Goal: Feedback & Contribution: Submit feedback/report problem

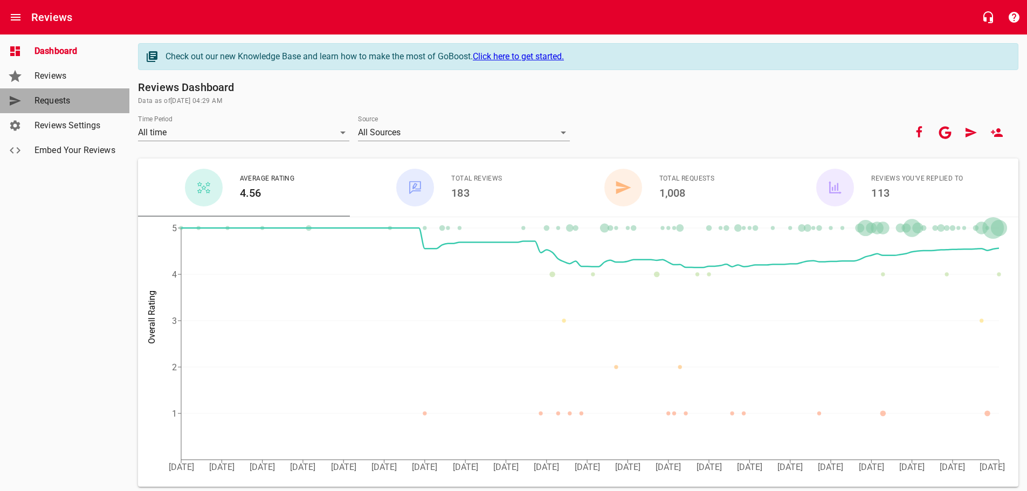
click at [51, 100] on span "Requests" at bounding box center [76, 100] width 82 height 13
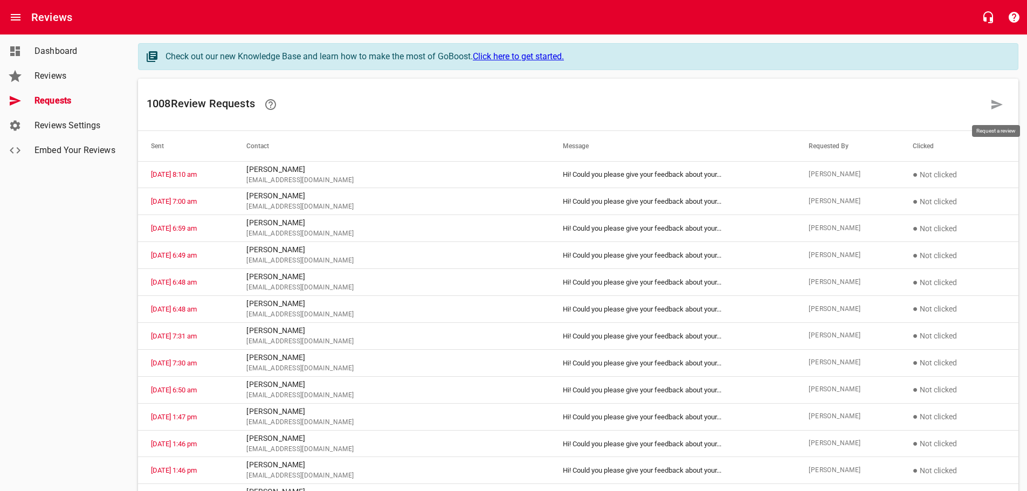
click at [994, 103] on icon at bounding box center [996, 105] width 11 height 10
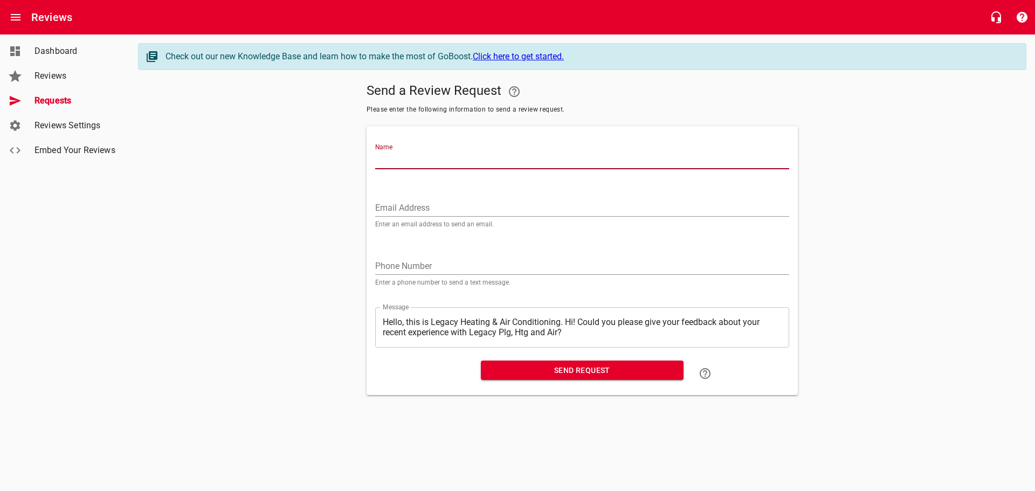
click at [387, 154] on input "Name" at bounding box center [582, 160] width 414 height 17
type input "[PERSON_NAME]"
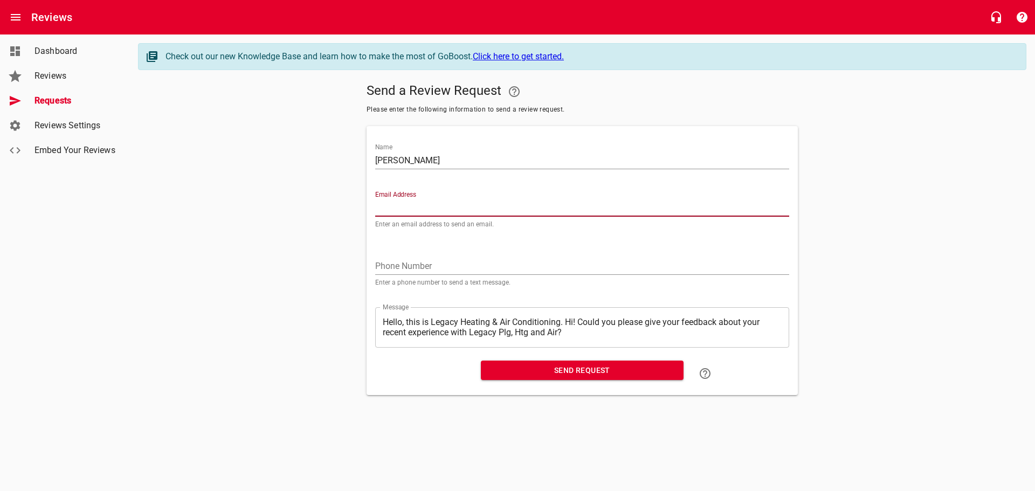
paste input "[EMAIL_ADDRESS][DOMAIN_NAME]"
type input "[EMAIL_ADDRESS][DOMAIN_NAME]"
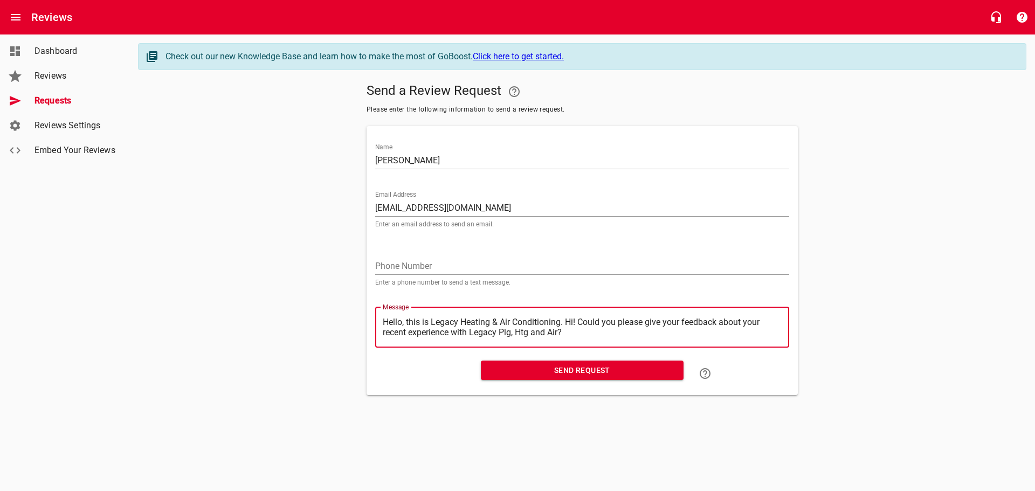
click at [567, 320] on textarea "Hello, this is Legacy Heating & Air Conditioning. Hi! Could you please give you…" at bounding box center [582, 327] width 399 height 20
type textarea "Hello, this is Legacy Heating & Air Conditioning.Hi! Could you please give your…"
type textarea "Hello, this is Legacy Heating & Air ConditioningHi! Could you please give your …"
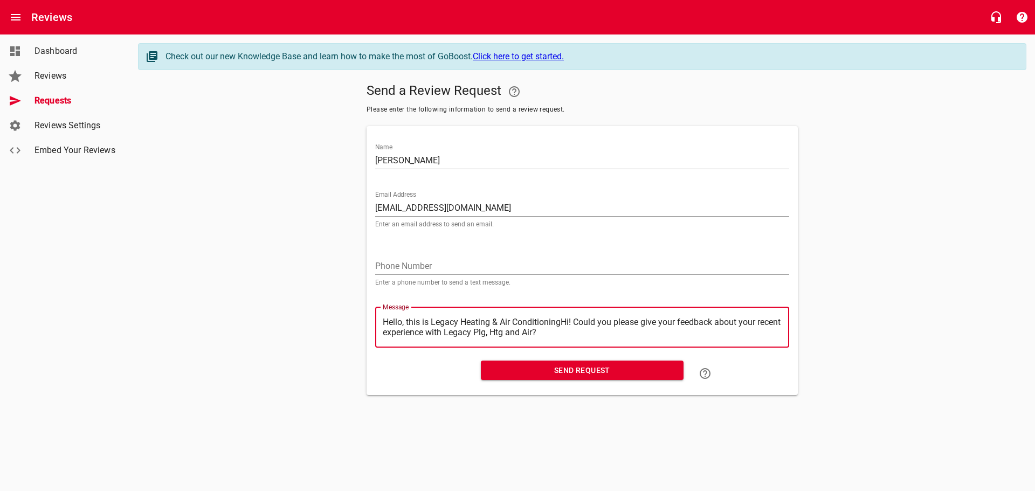
type textarea "Hello, this is Legacy Heating & Air ConditioninHi! Could you please give your f…"
type textarea "Hello, this is Legacy Heating & Air ConditioniHi! Could you please give your fe…"
type textarea "Hello, this is Legacy Heating & Air ConditionHi! Could you please give your fee…"
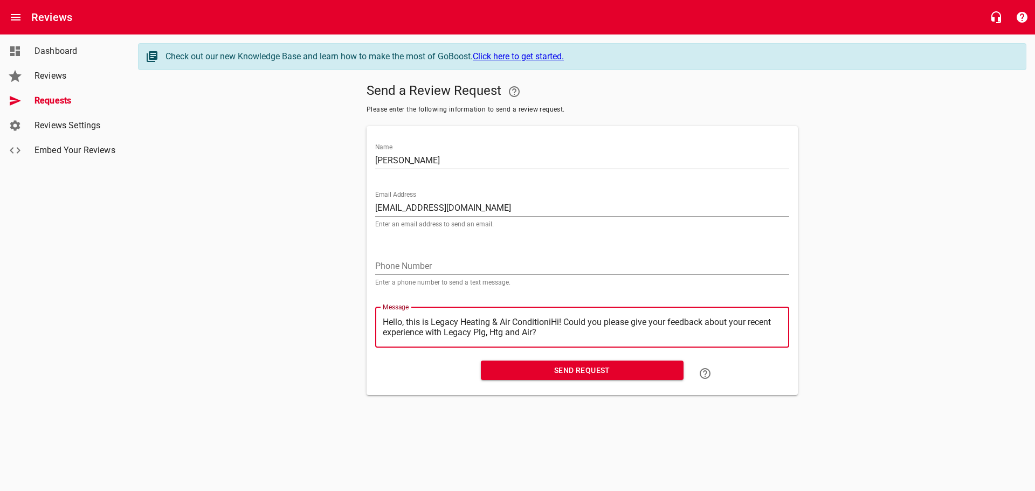
type textarea "Hello, this is Legacy Heating & Air ConditionHi! Could you please give your fee…"
type textarea "Hello, this is Legacy Heating & Air ConditioHi! Could you please give your feed…"
type textarea "Hello, this is Legacy Heating & Air ConditiHi! Could you please give your feedb…"
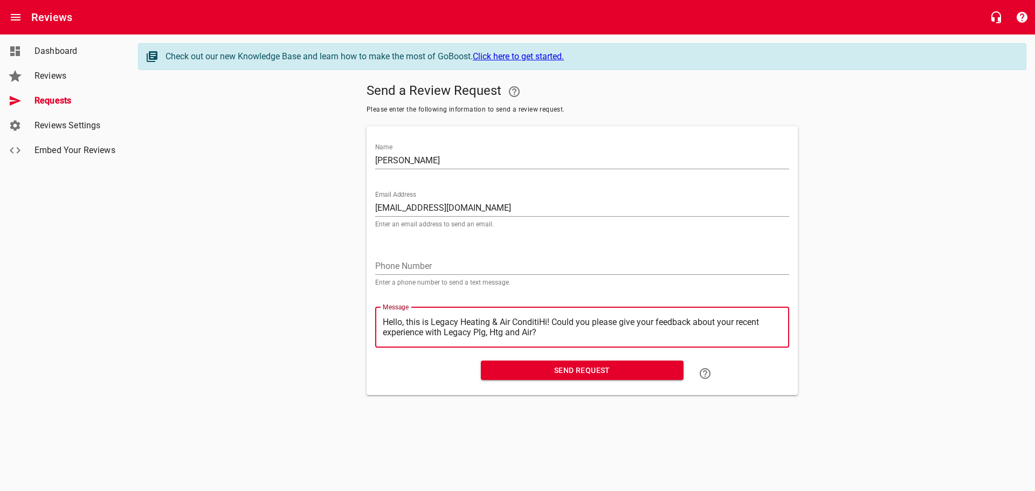
type textarea "Hello, this is Legacy Heating & Air ConditHi! Could you please give your feedba…"
type textarea "Hello, this is Legacy Heating & Air CondiHi! Could you please give your feedbac…"
type textarea "Hello, this is Legacy Heating & Air CondHi! Could you please give your feedback…"
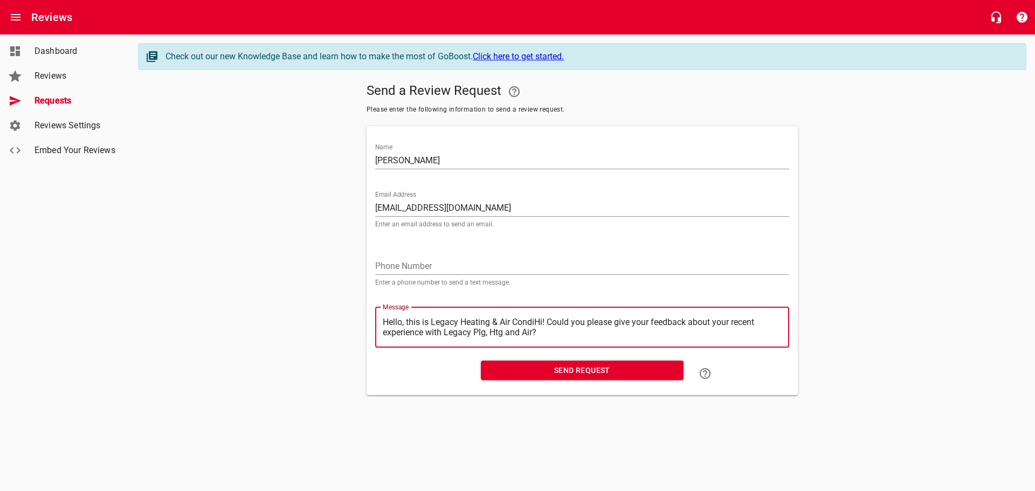
type textarea "Hello, this is Legacy Heating & Air CondHi! Could you please give your feedback…"
type textarea "Hello, this is Legacy Heating & Air ConHi! Could you please give your feedback …"
type textarea "Hello, this is Legacy Heating & Air CoHi! Could you please give your feedback a…"
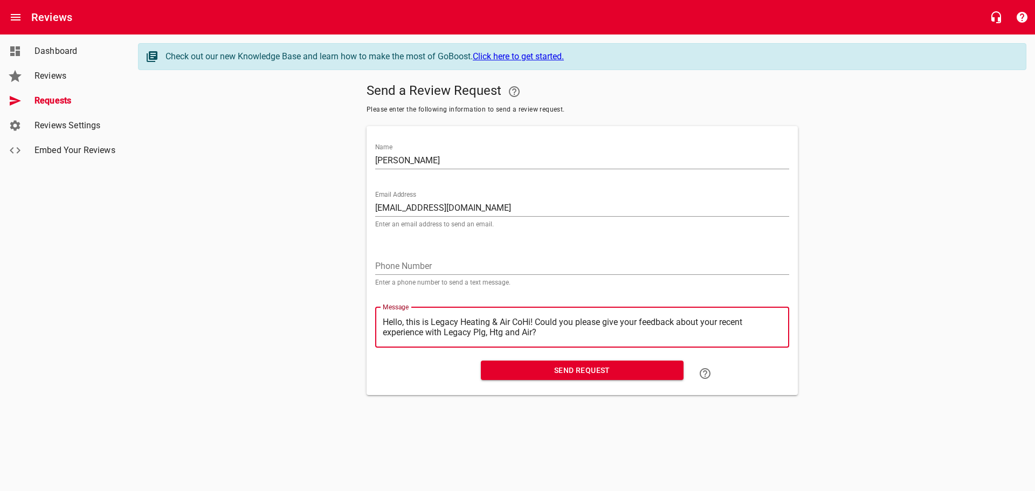
type textarea "Hello, this is Legacy Heating & Air CHi! Could you please give your feedback ab…"
type textarea "Hello, this is Legacy Heating & Air Hi! Could you please give your feedback abo…"
type textarea "Hello, this is Legacy Heating & AirHi! Could you please give your feedback abou…"
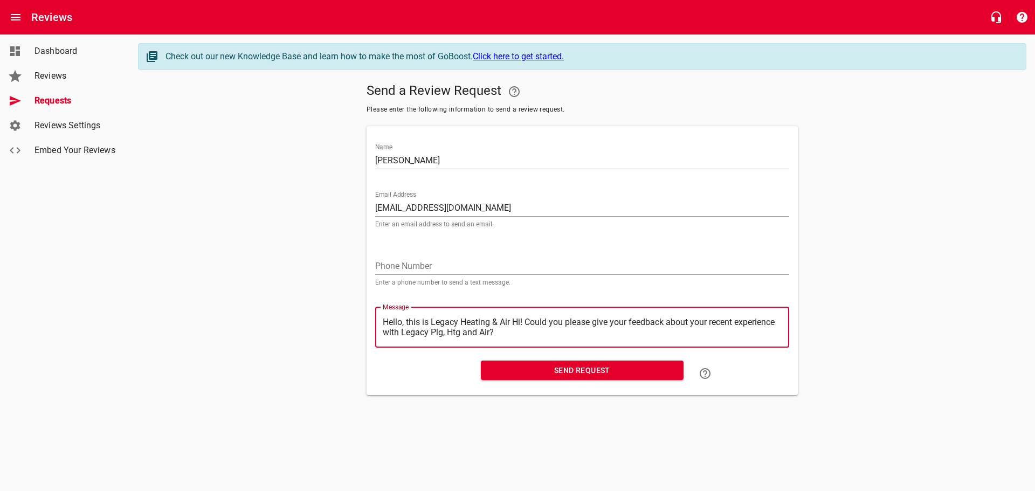
type textarea "Hello, this is Legacy Heating & AirHi! Could you please give your feedback abou…"
type textarea "Hello, this is Legacy Heating & AiHi! Could you please give your feedback about…"
type textarea "Hello, this is Legacy Heating & AHi! Could you please give your feedback about …"
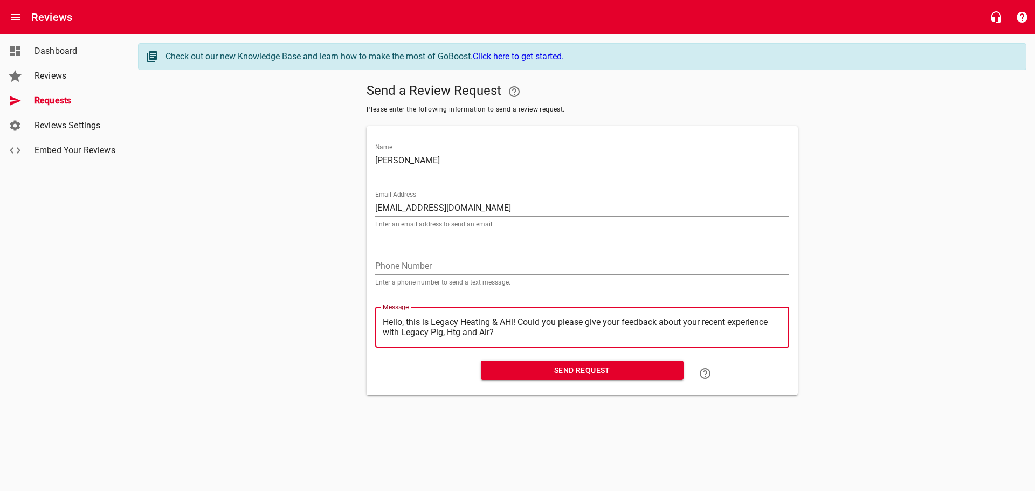
type textarea "Hello, this is Legacy Heating & Hi! Could you please give your feedback about y…"
type textarea "Hello, this is Legacy Heating &Hi! Could you please give your feedback about yo…"
type textarea "Hello, this is Legacy Heating Hi! Could you please give your feedback about you…"
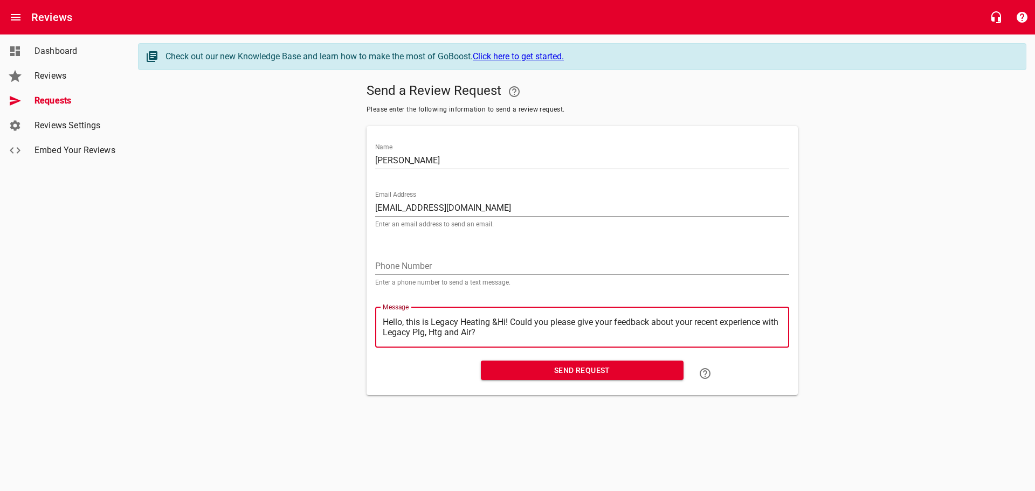
type textarea "Hello, this is Legacy Heating Hi! Could you please give your feedback about you…"
type textarea "Hello, this is Legacy HeatingHi! Could you please give your feedback about your…"
type textarea "Hello, this is Legacy HeatinHi! Could you please give your feedback about your …"
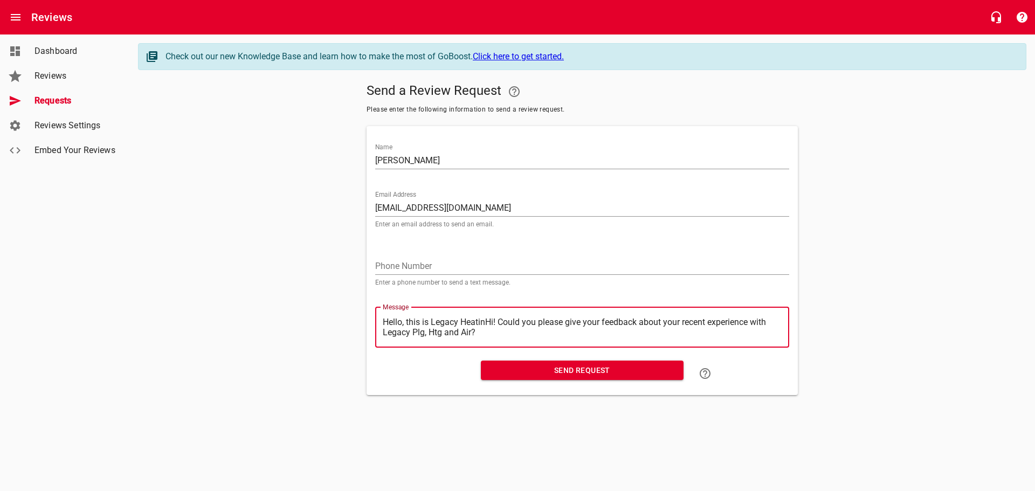
type textarea "Hello, this is Legacy HeatiHi! Could you please give your feedback about your r…"
type textarea "Hello, this is Legacy HeatHi! Could you please give your feedback about your re…"
type textarea "Hello, this is Legacy HeaHi! Could you please give your feedback about your rec…"
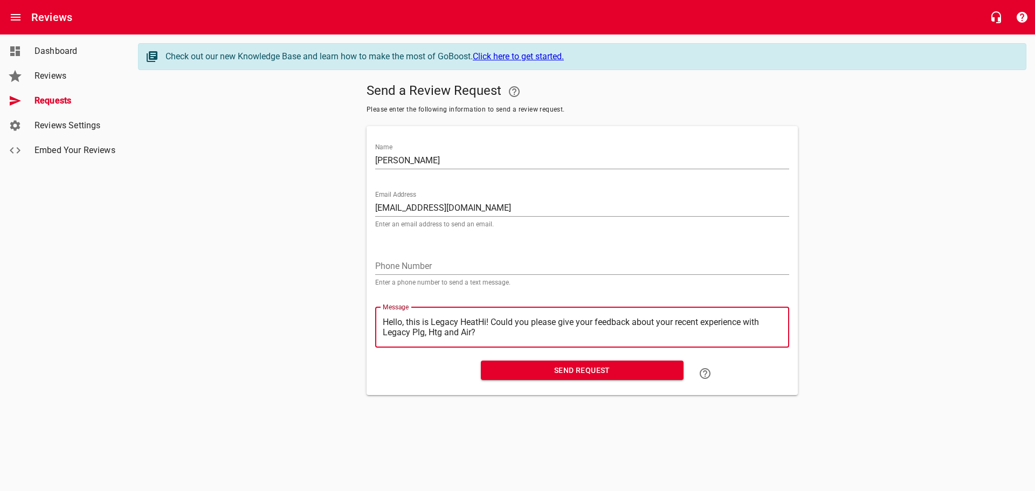
type textarea "Hello, this is Legacy HeaHi! Could you please give your feedback about your rec…"
type textarea "Hello, this is Legacy HeHi! Could you please give your feedback about your rece…"
type textarea "Hello, this is Legacy HHi! Could you please give your feedback about your recen…"
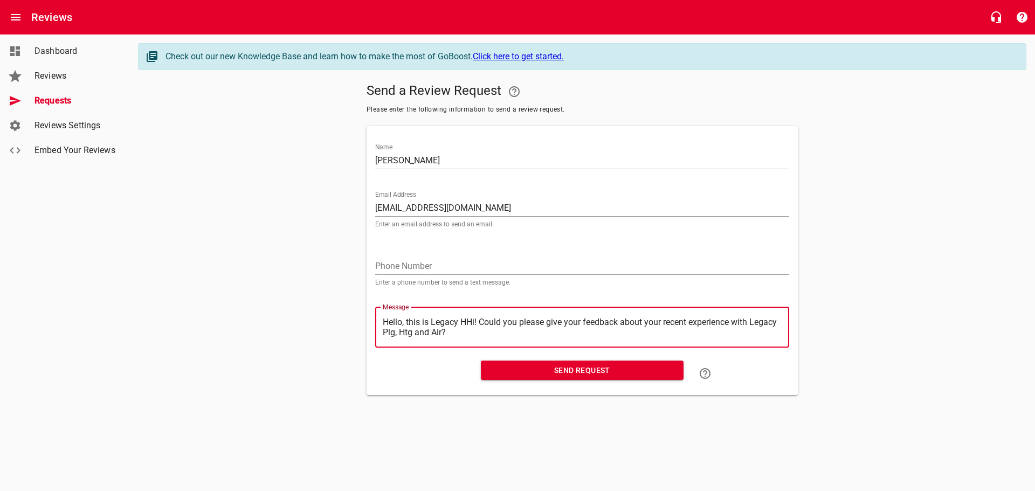
type textarea "Hello, this is Legacy Hi! Could you please give your feedback about your recent…"
type textarea "Hello, this is LegacyHi! Could you please give your feedback about your recent …"
type textarea "Hello, this is LegacHi! Could you please give your feedback about your recent e…"
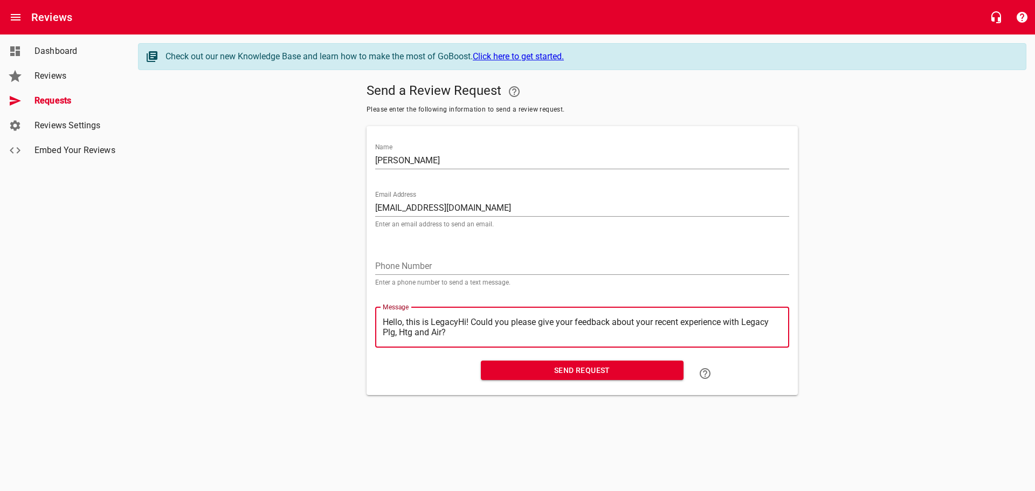
type textarea "Hello, this is LegacHi! Could you please give your feedback about your recent e…"
type textarea "Hello, this is LegaHi! Could you please give your feedback about your recent ex…"
type textarea "Hello, this is LegHi! Could you please give your feedback about your recent exp…"
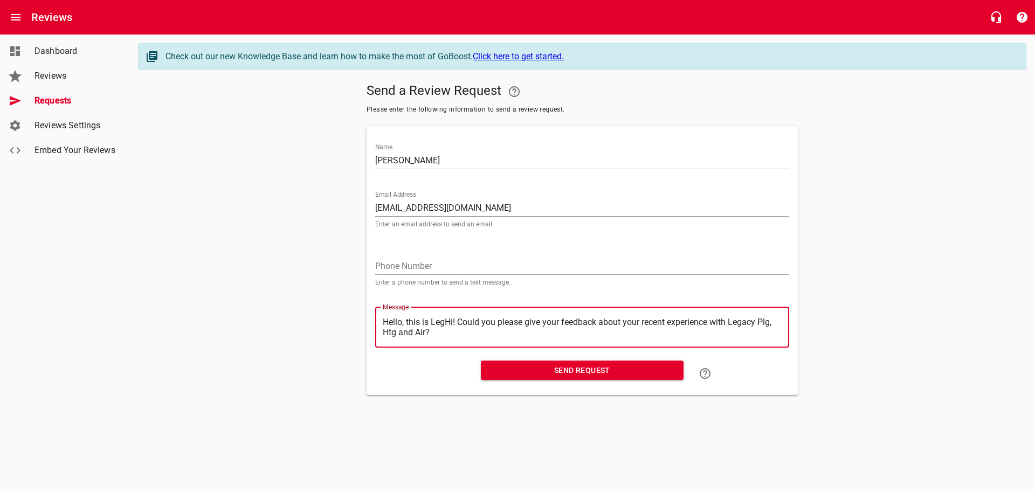
type textarea "Hello, this is LeHi! Could you please give your feedback about your recent expe…"
type textarea "Hello, this is LHi! Could you please give your feedback about your recent exper…"
type textarea "Hello, this is Hi! Could you please give your feedback about your recent experi…"
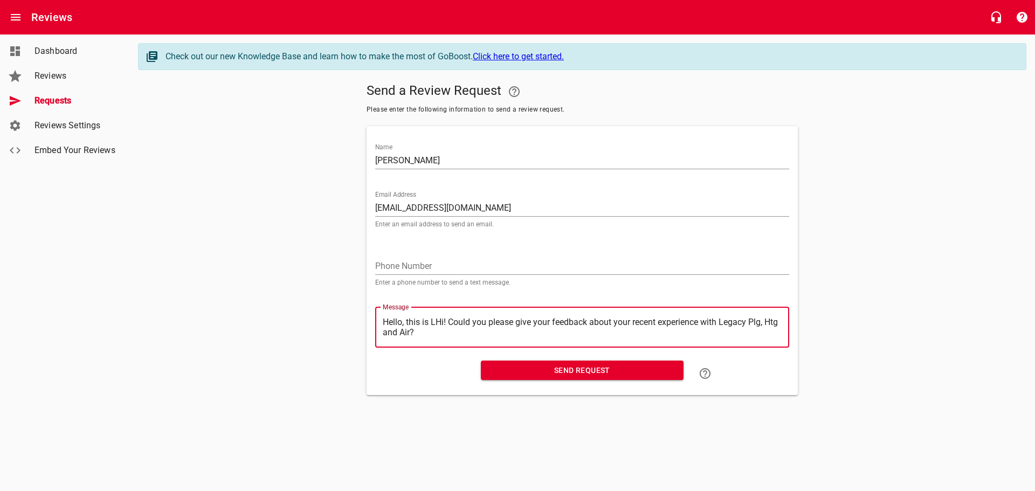
type textarea "Hello, this is Hi! Could you please give your feedback about your recent experi…"
type textarea "Hello, this isHi! Could you please give your feedback about your recent experie…"
type textarea "Hello, this iHi! Could you please give your feedback about your recent experien…"
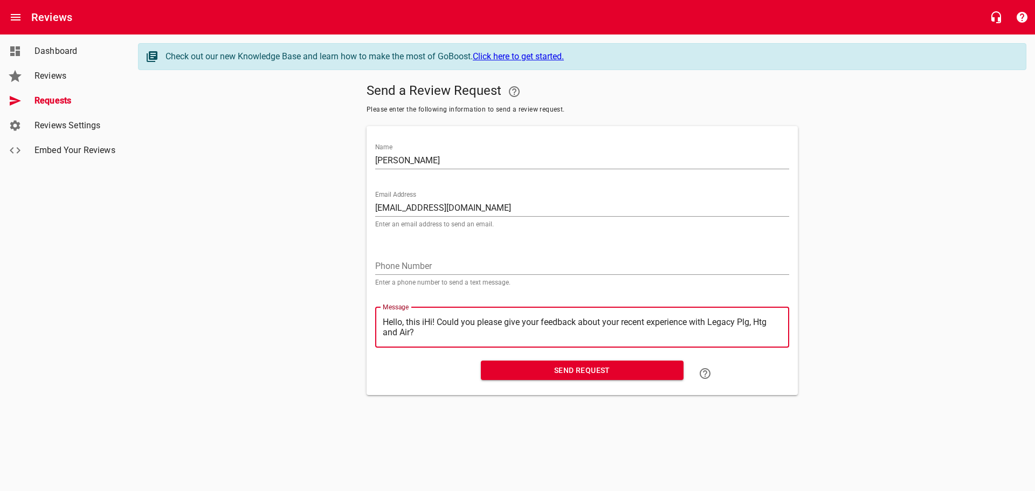
type textarea "Hello, this Hi! Could you please give your feedback about your recent experienc…"
type textarea "Hello, thisHi! Could you please give your feedback about your recent experience…"
type textarea "Hello, thiHi! Could you please give your feedback about your recent experience …"
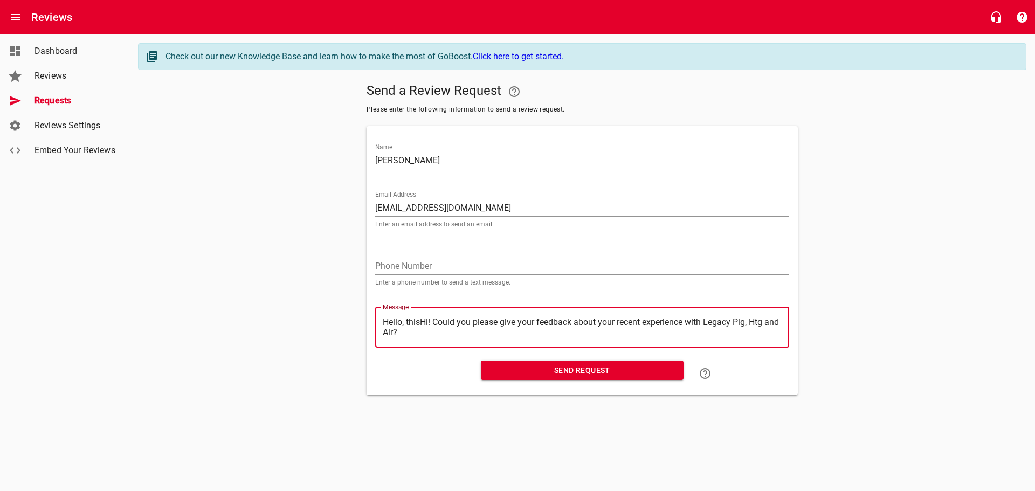
type textarea "Hello, thiHi! Could you please give your feedback about your recent experience …"
type textarea "Hello, thHi! Could you please give your feedback about your recent experience w…"
type textarea "Hello, tHi! Could you please give your feedback about your recent experience wi…"
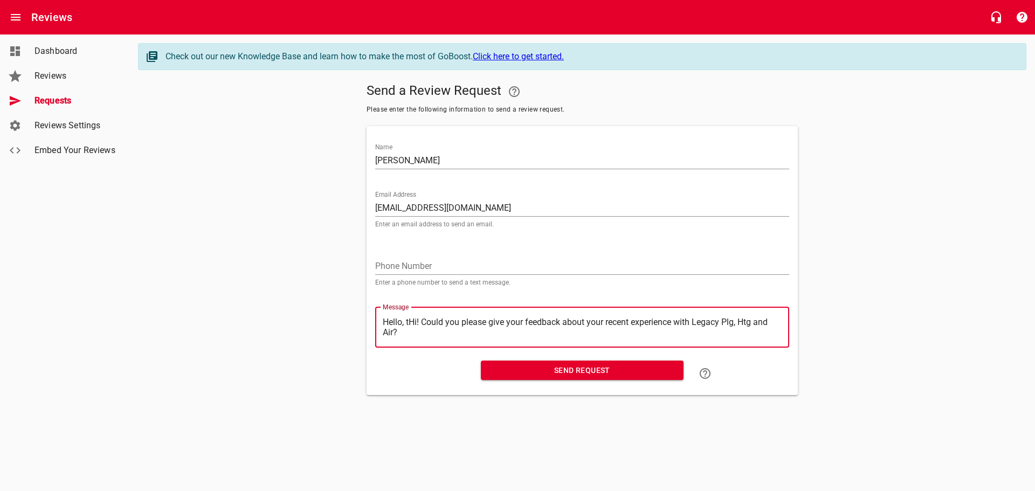
type textarea "Hello, Hi! Could you please give your feedback about your recent experience wit…"
type textarea "Hello,Hi! Could you please give your feedback about your recent experience with…"
type textarea "HelloHi! Could you please give your feedback about your recent experience with …"
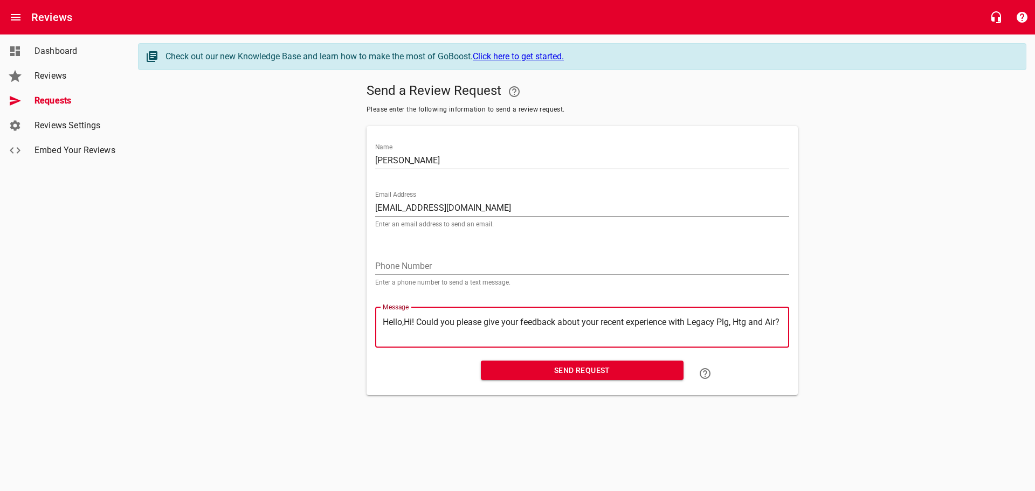
type textarea "HelloHi! Could you please give your feedback about your recent experience with …"
type textarea "HellHi! Could you please give your feedback about your recent experience with L…"
type textarea "HelHi! Could you please give your feedback about your recent experience with Le…"
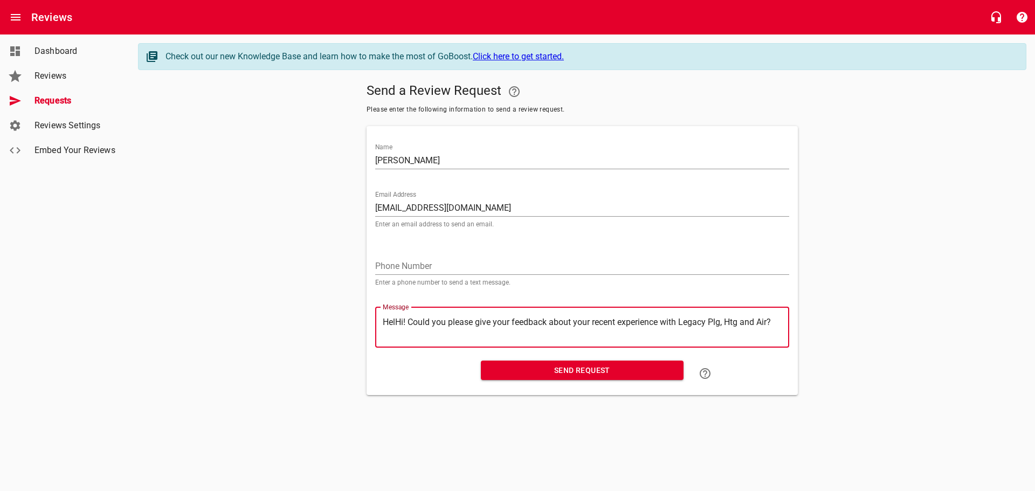
type textarea "HeHi! Could you please give your feedback about your recent experience with Leg…"
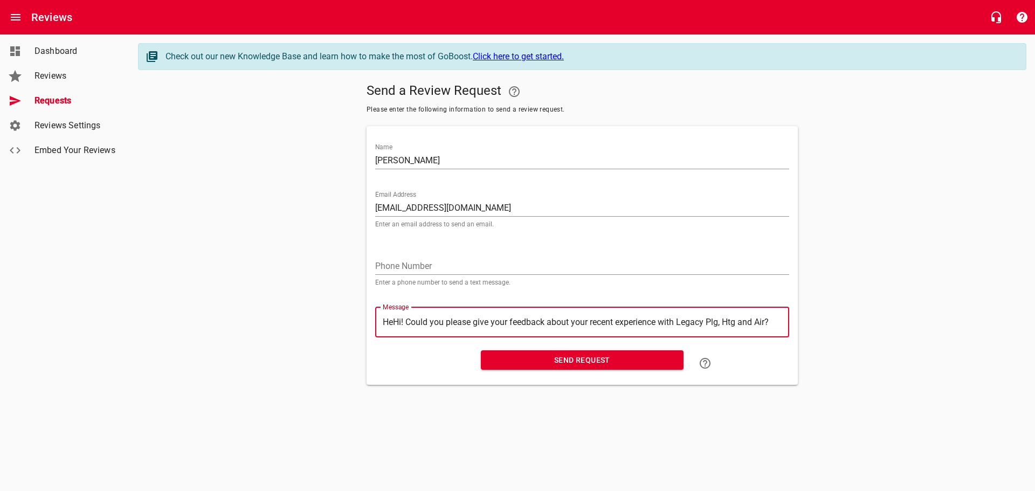
type textarea "HHi! Could you please give your feedback about your recent experience with Lega…"
type textarea "Hi! Could you please give your feedback about your recent experience with Legac…"
click at [559, 362] on span "Send Request" at bounding box center [582, 360] width 185 height 13
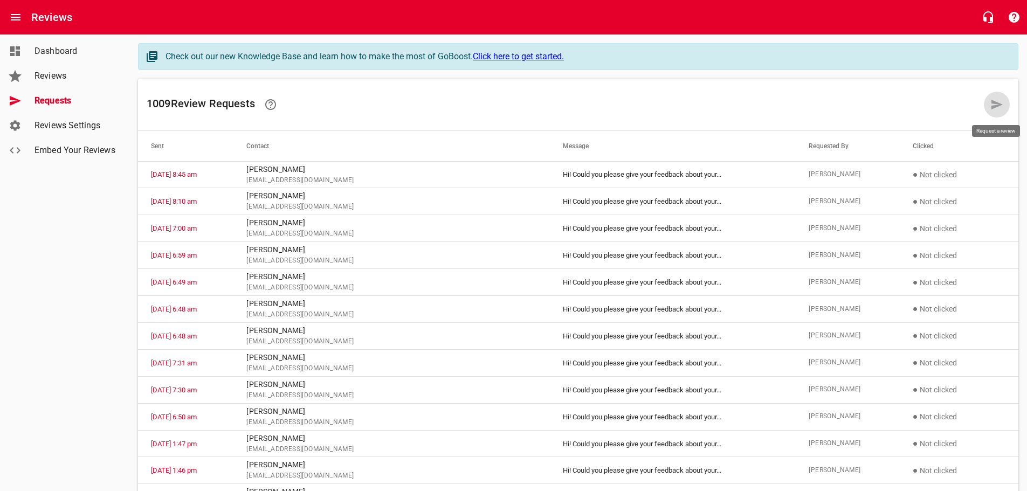
click at [992, 107] on icon at bounding box center [996, 104] width 13 height 13
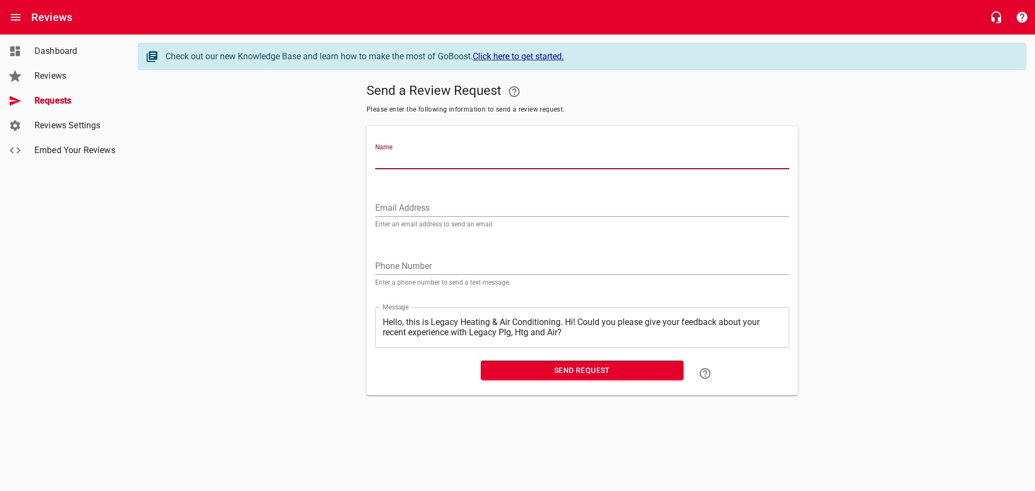
click at [412, 159] on input "Name" at bounding box center [582, 160] width 414 height 17
type input "[PERSON_NAME]"
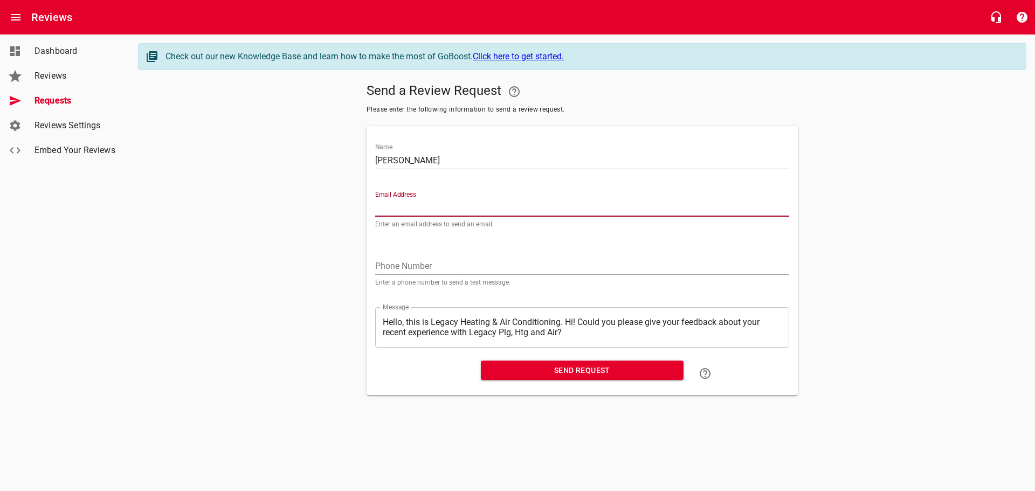
paste input "[EMAIL_ADDRESS][DOMAIN_NAME]"
type input "[EMAIL_ADDRESS][DOMAIN_NAME]"
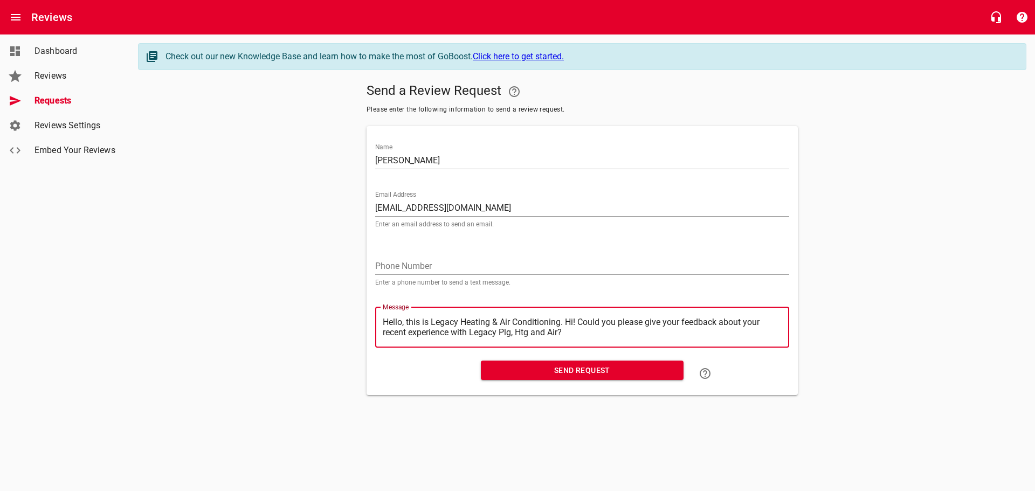
click at [567, 321] on textarea "Hello, this is Legacy Heating & Air Conditioning. Hi! Could you please give you…" at bounding box center [582, 327] width 399 height 20
type textarea "Hello, this is Legacy Heating & Air Conditioning.Hi! Could you please give your…"
type textarea "Hello, this is Legacy Heating & Air ConditioningHi! Could you please give your …"
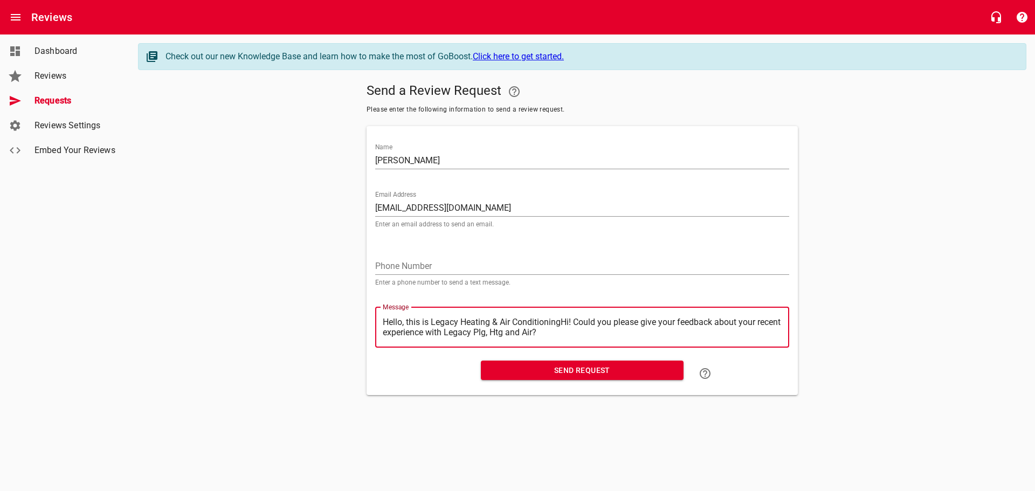
type textarea "Hello, this is Legacy Heating & Air ConditioninHi! Could you please give your f…"
type textarea "Hello, this is Legacy Heating & Air ConditioniHi! Could you please give your fe…"
type textarea "Hello, this is Legacy Heating & Air ConditionHi! Could you please give your fee…"
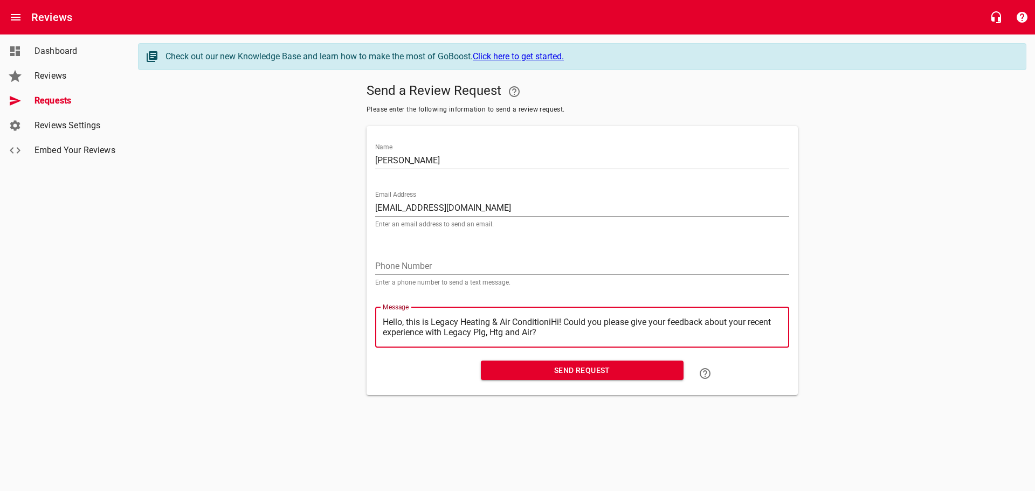
type textarea "Hello, this is Legacy Heating & Air ConditionHi! Could you please give your fee…"
type textarea "Hello, this is Legacy Heating & Air ConditioHi! Could you please give your feed…"
type textarea "Hello, this is Legacy Heating & Air ConditiHi! Could you please give your feedb…"
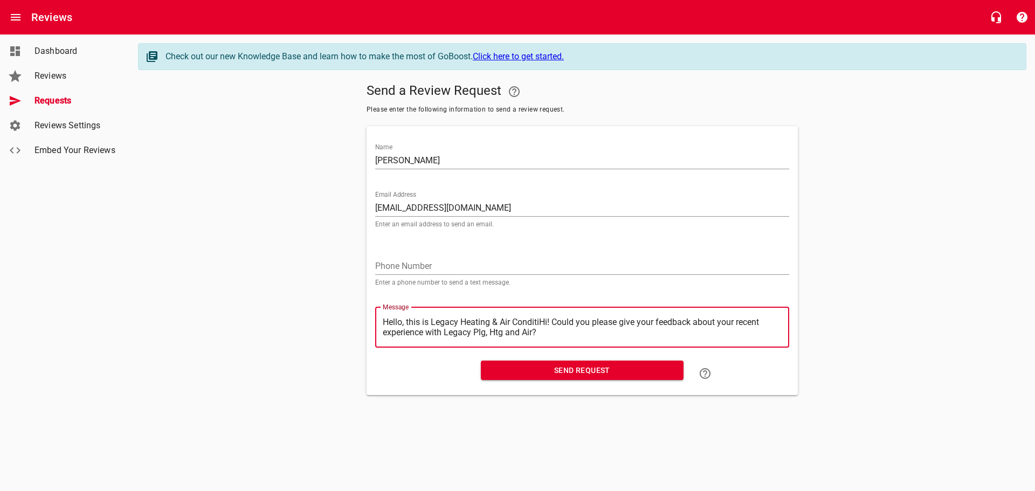
type textarea "Hello, this is Legacy Heating & Air ConditHi! Could you please give your feedba…"
type textarea "Hello, this is Legacy Heating & Air CondiHi! Could you please give your feedbac…"
type textarea "Hello, this is Legacy Heating & Air CondHi! Could you please give your feedback…"
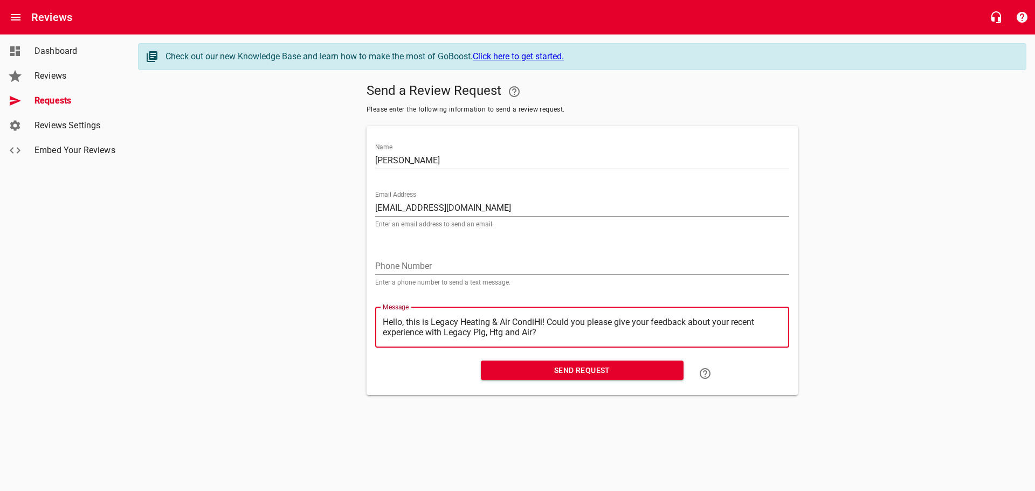
type textarea "Hello, this is Legacy Heating & Air CondHi! Could you please give your feedback…"
type textarea "Hello, this is Legacy Heating & Air ConHi! Could you please give your feedback …"
type textarea "Hello, this is Legacy Heating & Air CoHi! Could you please give your feedback a…"
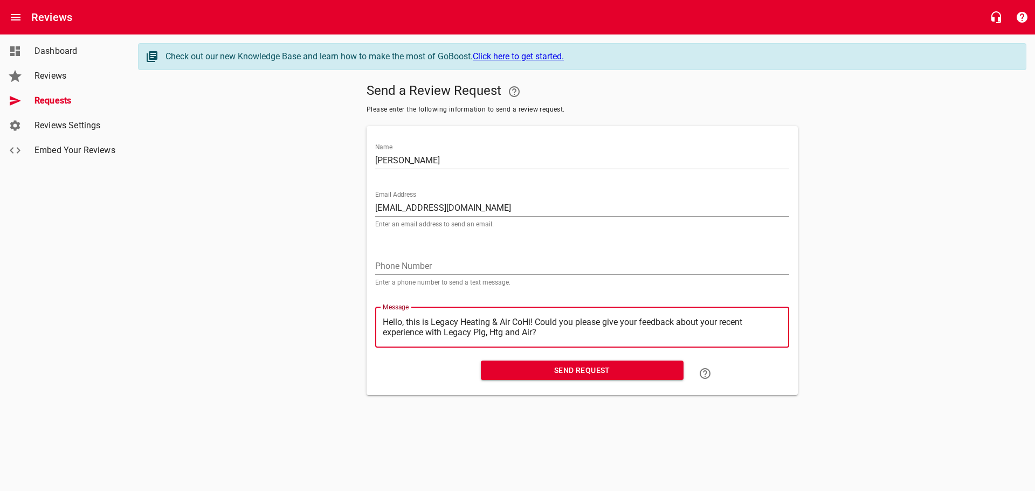
type textarea "Hello, this is Legacy Heating & Air CHi! Could you please give your feedback ab…"
type textarea "Hello, this is Legacy Heating & Air Hi! Could you please give your feedback abo…"
type textarea "Hello, this is Legacy Heating & AirHi! Could you please give your feedback abou…"
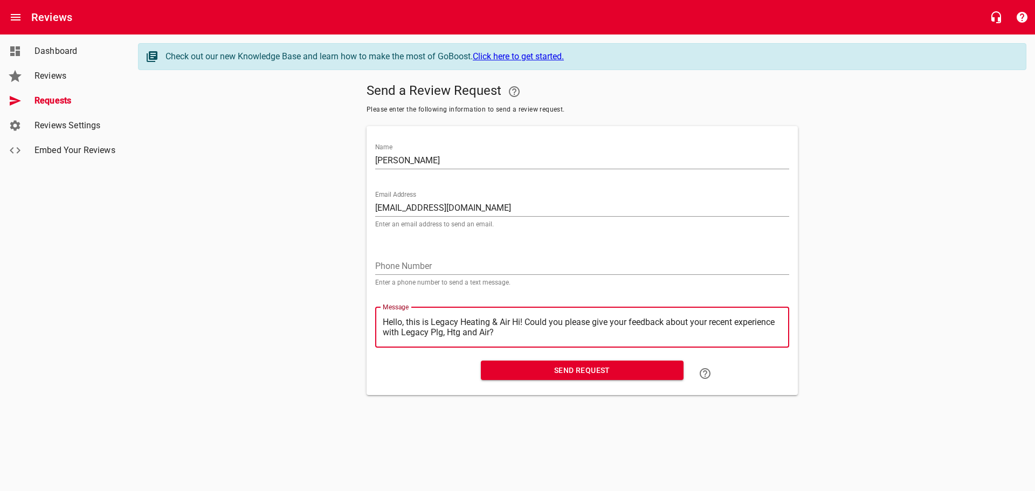
type textarea "Hello, this is Legacy Heating & AirHi! Could you please give your feedback abou…"
type textarea "Hello, this is Legacy Heating & AiHi! Could you please give your feedback about…"
type textarea "Hello, this is Legacy Heating & AHi! Could you please give your feedback about …"
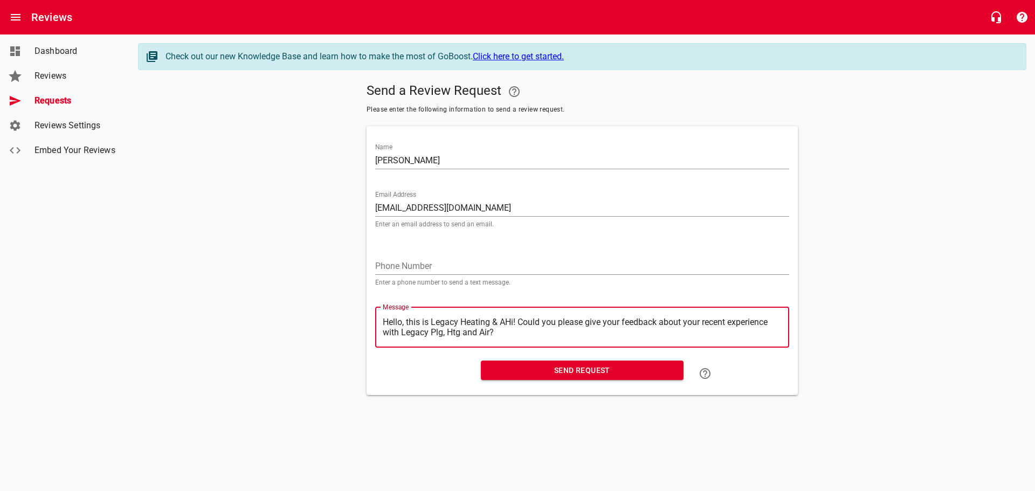
type textarea "Hello, this is Legacy Heating & Hi! Could you please give your feedback about y…"
type textarea "Hello, this is Legacy Heating &Hi! Could you please give your feedback about yo…"
type textarea "Hello, this is Legacy Heating Hi! Could you please give your feedback about you…"
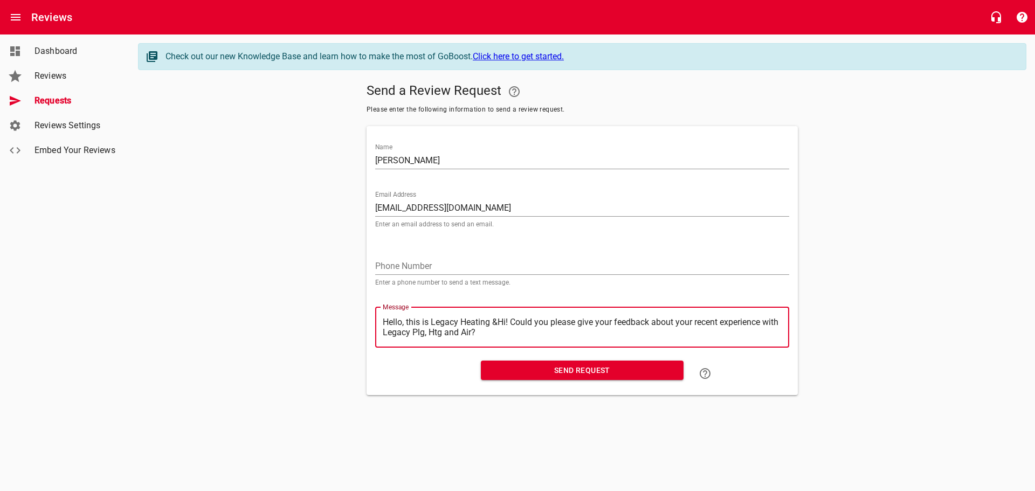
type textarea "Hello, this is Legacy Heating Hi! Could you please give your feedback about you…"
type textarea "Hello, this is Legacy HeatingHi! Could you please give your feedback about your…"
type textarea "Hello, this is Legacy HeatinHi! Could you please give your feedback about your …"
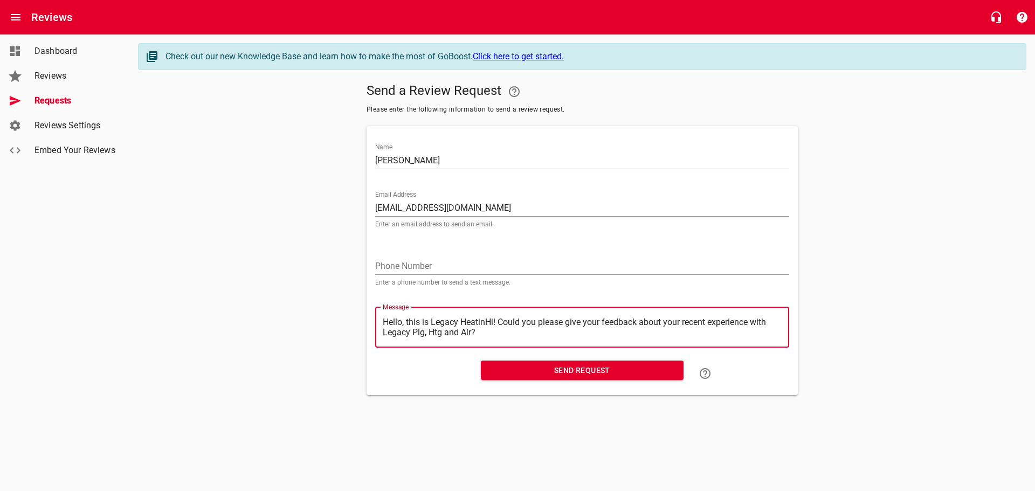
type textarea "Hello, this is Legacy HeatiHi! Could you please give your feedback about your r…"
type textarea "Hello, this is Legacy HeatHi! Could you please give your feedback about your re…"
type textarea "Hello, this is Legacy HeaHi! Could you please give your feedback about your rec…"
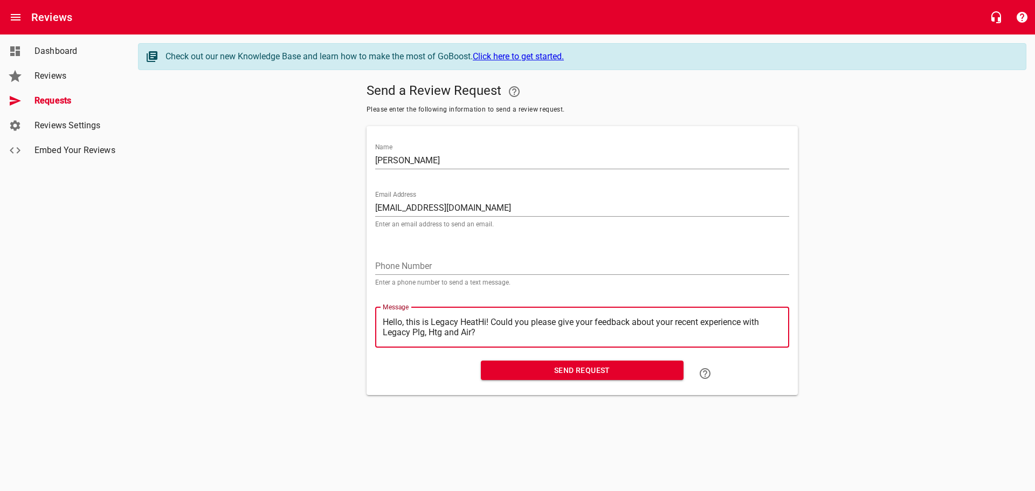
type textarea "Hello, this is Legacy HeaHi! Could you please give your feedback about your rec…"
type textarea "Hello, this is Legacy HeHi! Could you please give your feedback about your rece…"
type textarea "Hello, this is Legacy HHi! Could you please give your feedback about your recen…"
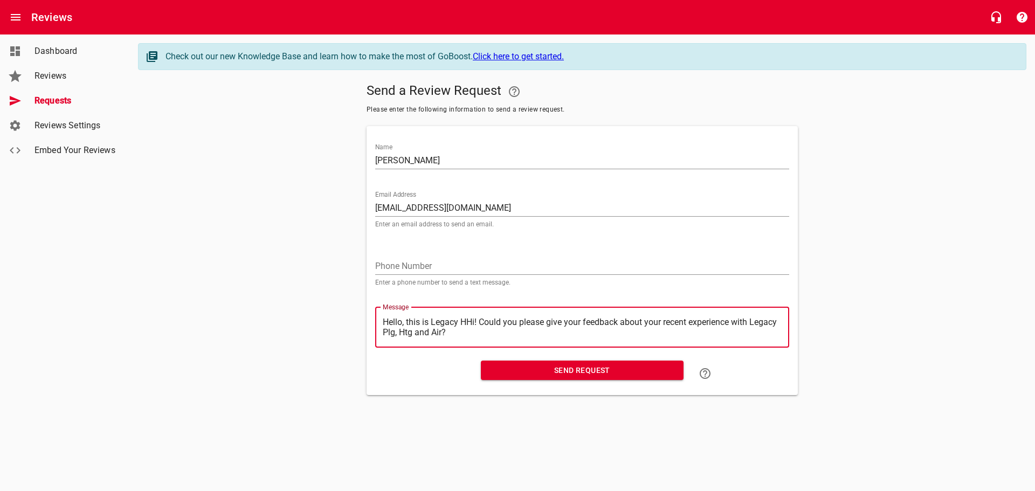
type textarea "Hello, this is Legacy Hi! Could you please give your feedback about your recent…"
type textarea "Hello, this is LegacyHi! Could you please give your feedback about your recent …"
type textarea "Hello, this is LegacHi! Could you please give your feedback about your recent e…"
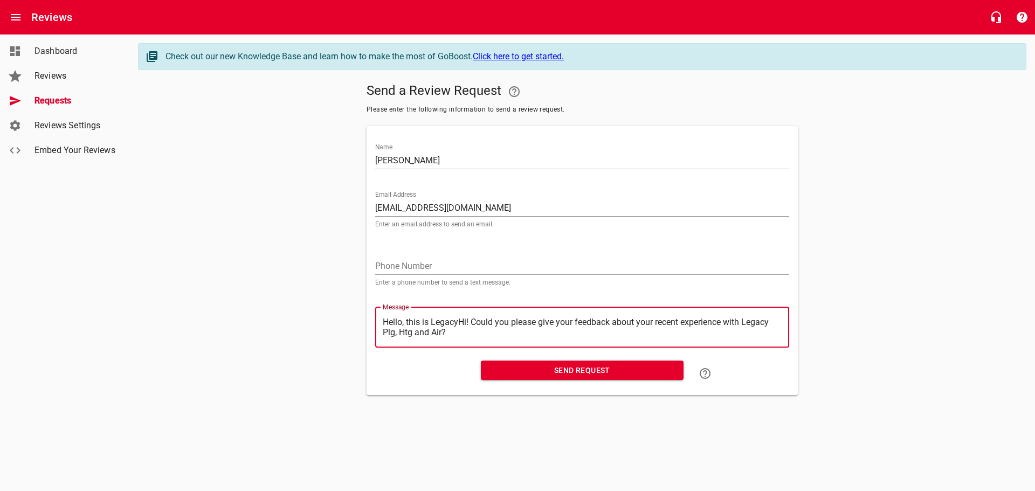
type textarea "Hello, this is LegacHi! Could you please give your feedback about your recent e…"
type textarea "Hello, this is LegaHi! Could you please give your feedback about your recent ex…"
type textarea "Hello, this is LegHi! Could you please give your feedback about your recent exp…"
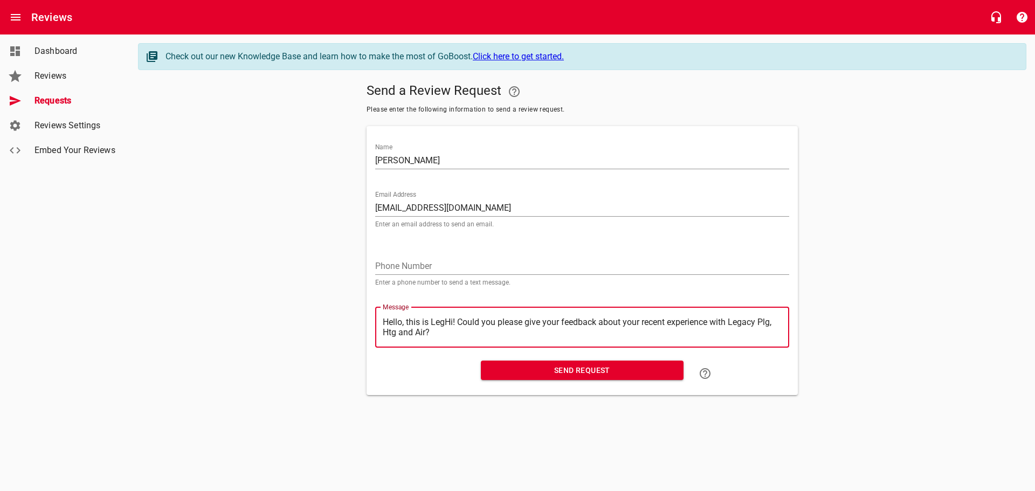
type textarea "Hello, this is LeHi! Could you please give your feedback about your recent expe…"
type textarea "Hello, this is LHi! Could you please give your feedback about your recent exper…"
type textarea "Hello, this is Hi! Could you please give your feedback about your recent experi…"
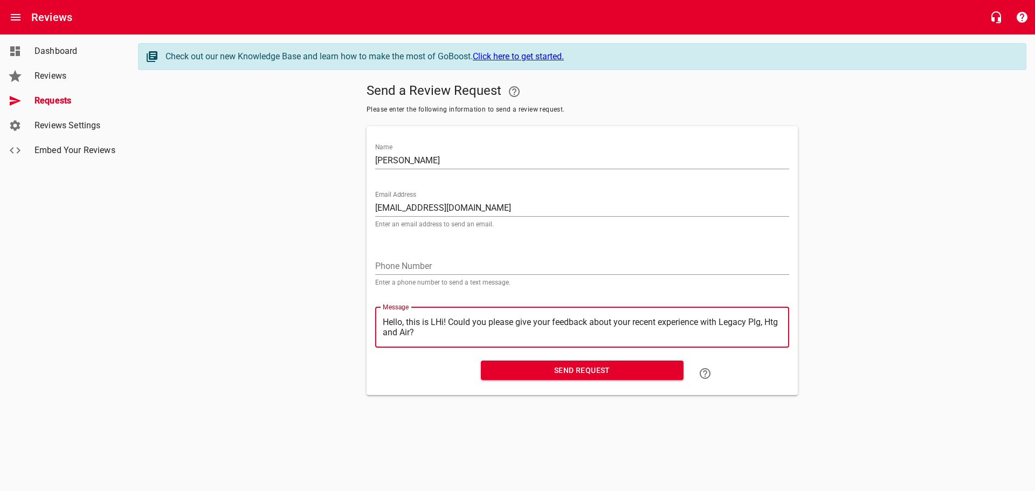
type textarea "Hello, this is Hi! Could you please give your feedback about your recent experi…"
type textarea "Hello, this isHi! Could you please give your feedback about your recent experie…"
type textarea "Hello, this iHi! Could you please give your feedback about your recent experien…"
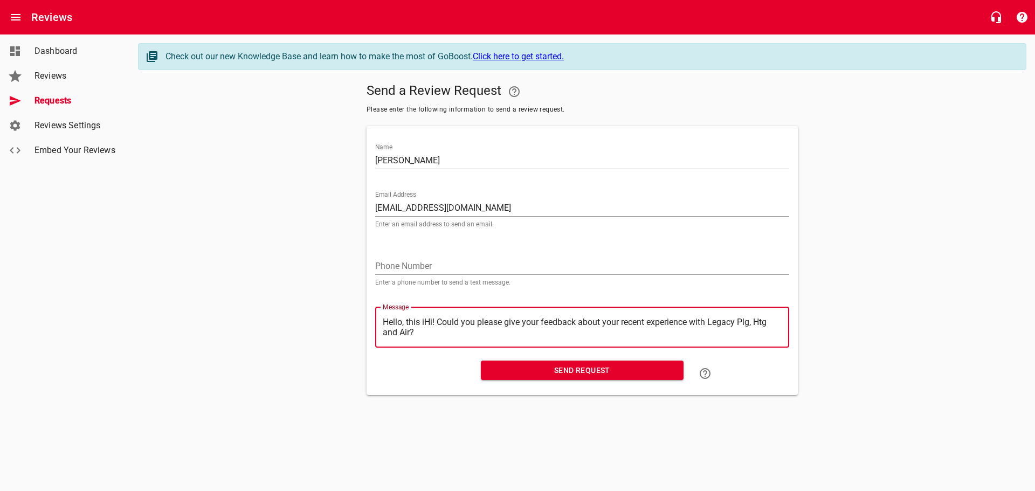
type textarea "Hello, this Hi! Could you please give your feedback about your recent experienc…"
type textarea "Hello, thisHi! Could you please give your feedback about your recent experience…"
type textarea "Hello, thiHi! Could you please give your feedback about your recent experience …"
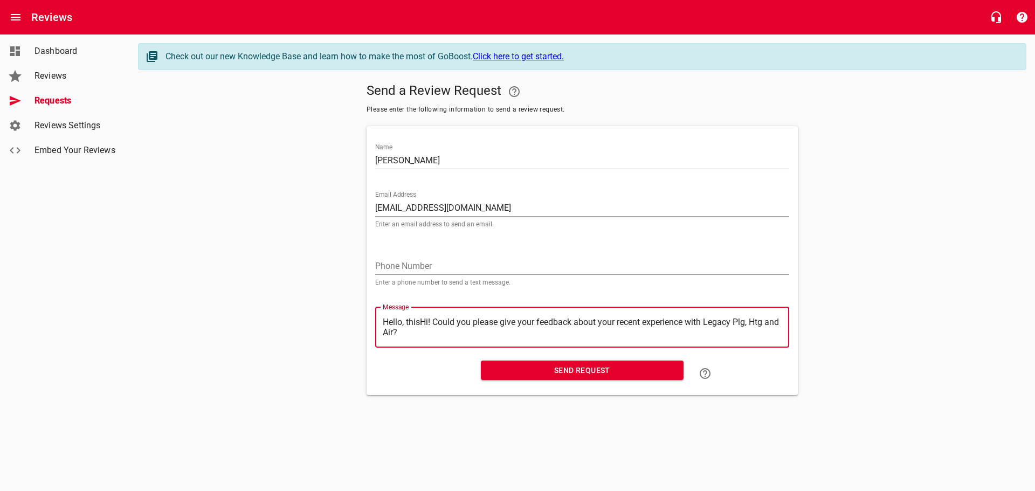
type textarea "Hello, thiHi! Could you please give your feedback about your recent experience …"
type textarea "Hello, thHi! Could you please give your feedback about your recent experience w…"
type textarea "Hello, tHi! Could you please give your feedback about your recent experience wi…"
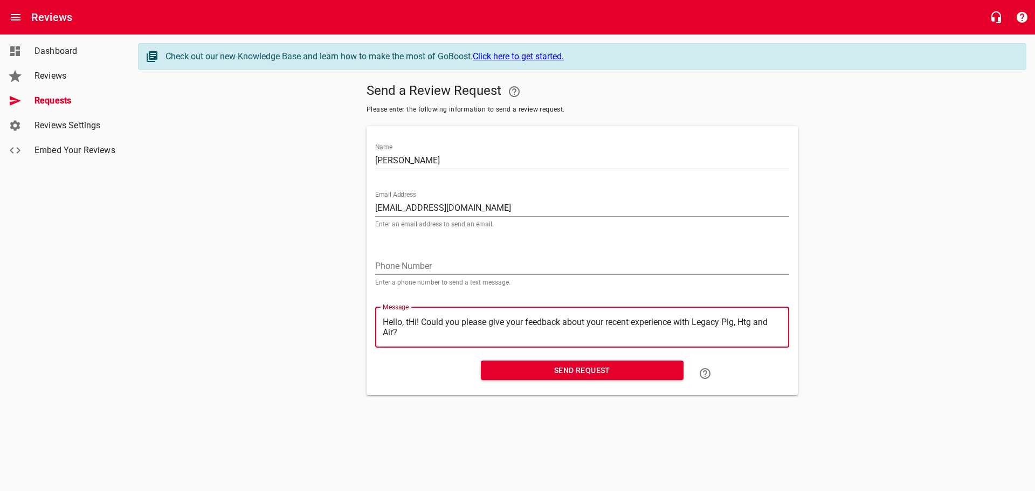
type textarea "Hello, Hi! Could you please give your feedback about your recent experience wit…"
type textarea "Hello,Hi! Could you please give your feedback about your recent experience with…"
type textarea "HelloHi! Could you please give your feedback about your recent experience with …"
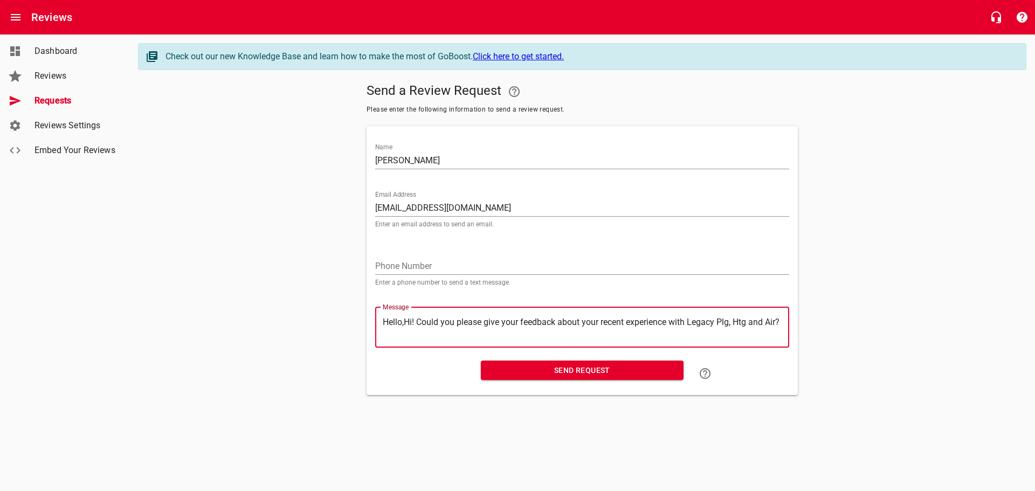
type textarea "HelloHi! Could you please give your feedback about your recent experience with …"
type textarea "HellHi! Could you please give your feedback about your recent experience with L…"
type textarea "HelHi! Could you please give your feedback about your recent experience with Le…"
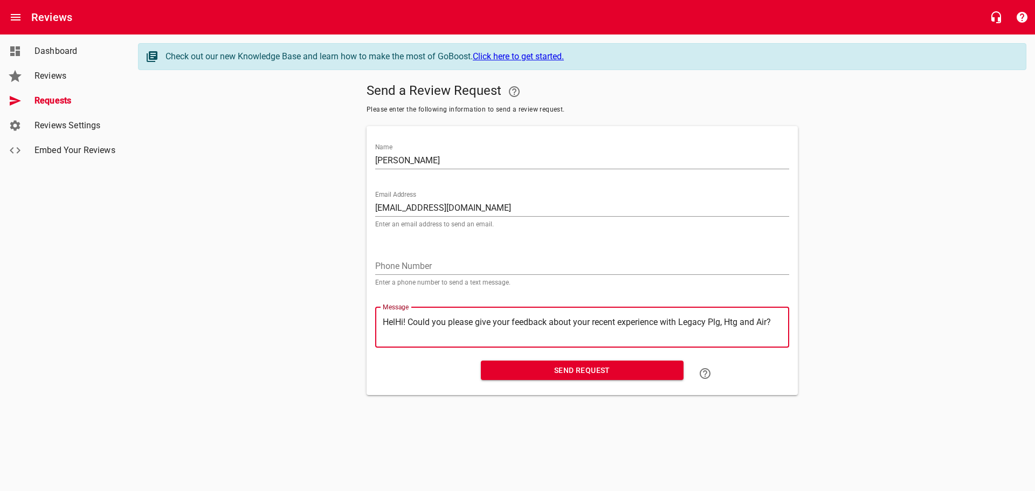
type textarea "HeHi! Could you please give your feedback about your recent experience with Leg…"
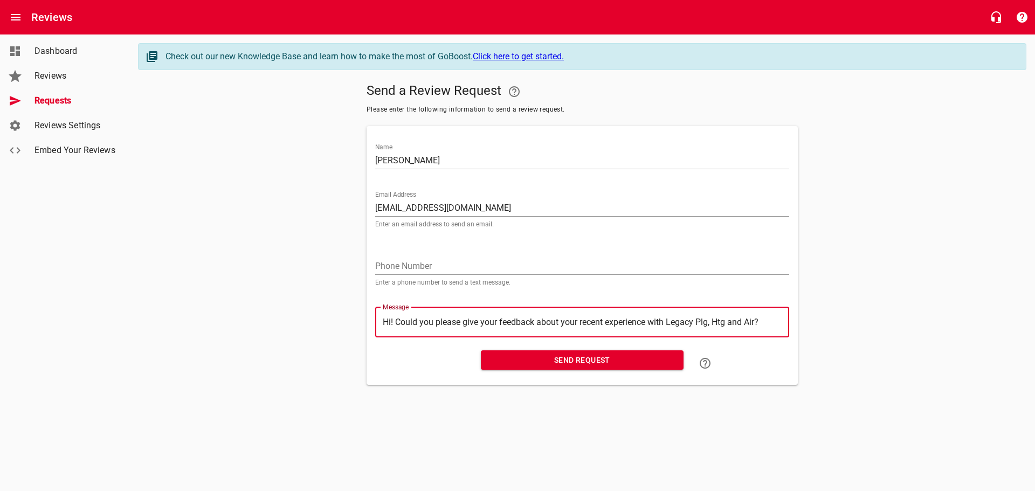
click at [574, 354] on span "Send Request" at bounding box center [582, 360] width 185 height 13
